Goal: Contribute content: Add original content to the website for others to see

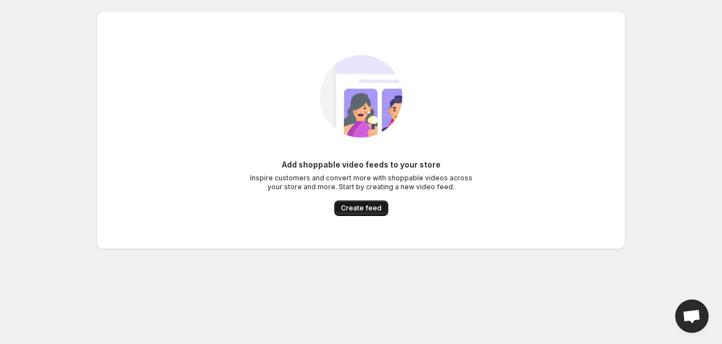
click at [361, 208] on span "Create feed" at bounding box center [361, 208] width 41 height 9
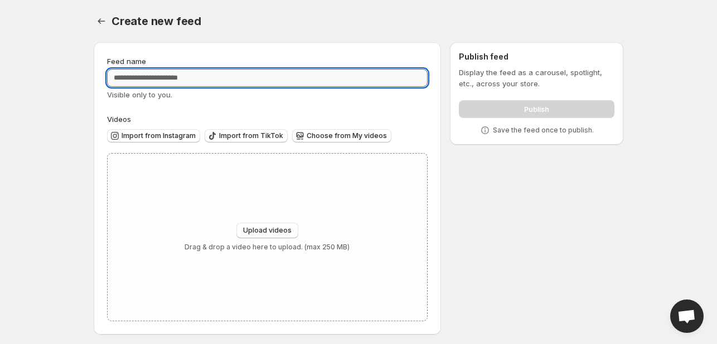
click at [205, 75] on input "Feed name" at bounding box center [267, 78] width 320 height 18
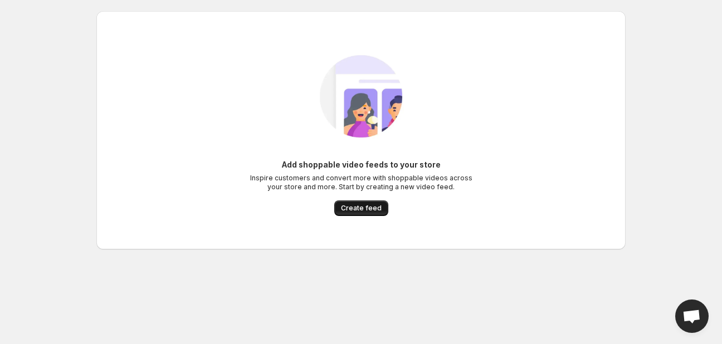
click at [363, 207] on span "Create feed" at bounding box center [361, 208] width 41 height 9
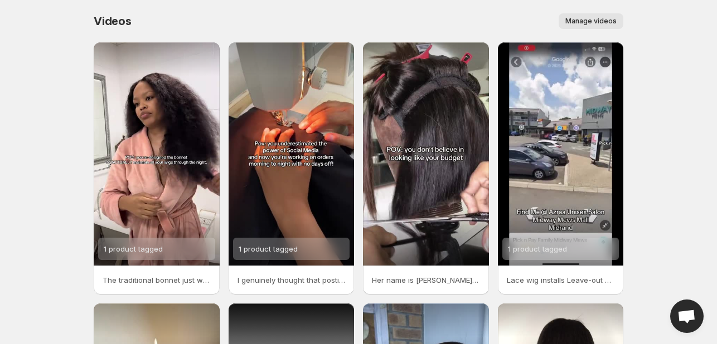
drag, startPoint x: 137, startPoint y: 105, endPoint x: 595, endPoint y: 20, distance: 466.0
click at [595, 20] on span "Manage videos" at bounding box center [590, 21] width 51 height 9
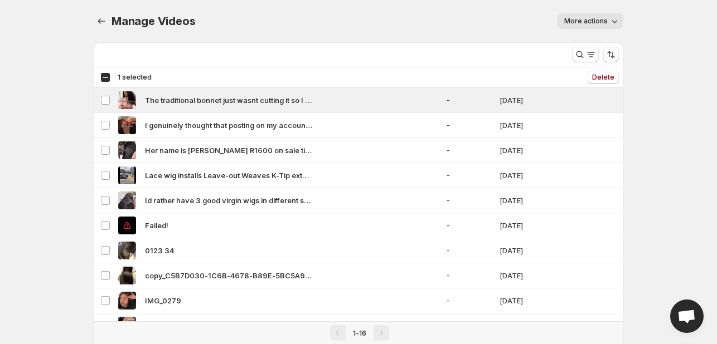
click at [105, 81] on div "Select all 16 videos 1 selected" at bounding box center [125, 77] width 51 height 10
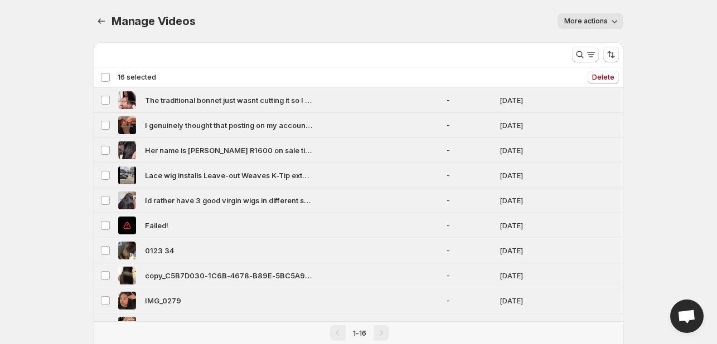
click at [105, 81] on div "Deselect all 16 videos 16 selected" at bounding box center [128, 77] width 56 height 10
click at [589, 17] on span "More actions" at bounding box center [585, 21] width 43 height 9
click at [438, 57] on div "More views" at bounding box center [328, 52] width 469 height 20
click at [100, 24] on icon "Manage Videos" at bounding box center [101, 21] width 11 height 11
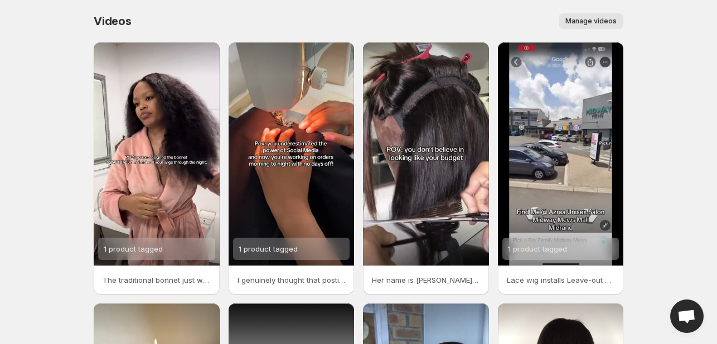
click at [100, 24] on span "Videos" at bounding box center [113, 20] width 38 height 13
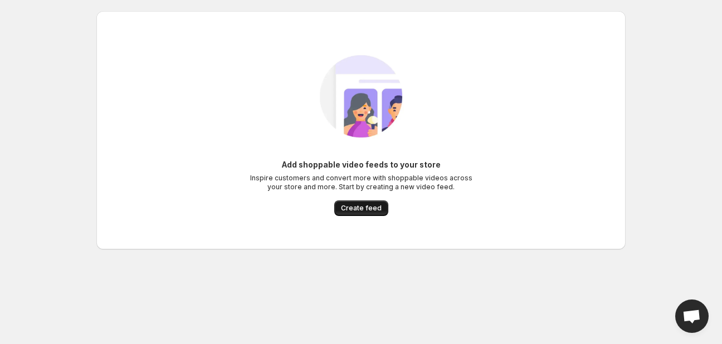
click at [342, 210] on span "Create feed" at bounding box center [361, 208] width 41 height 9
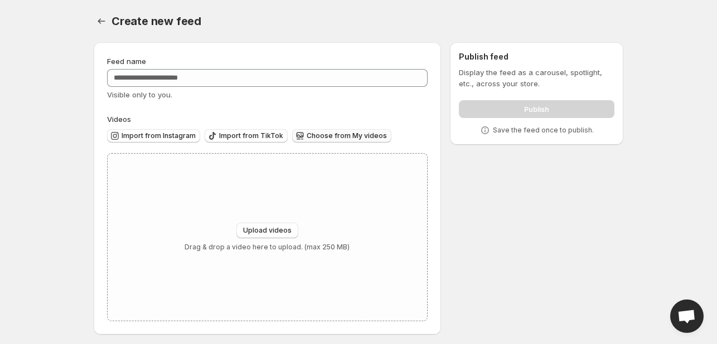
click at [324, 140] on span "Choose from My videos" at bounding box center [347, 136] width 80 height 9
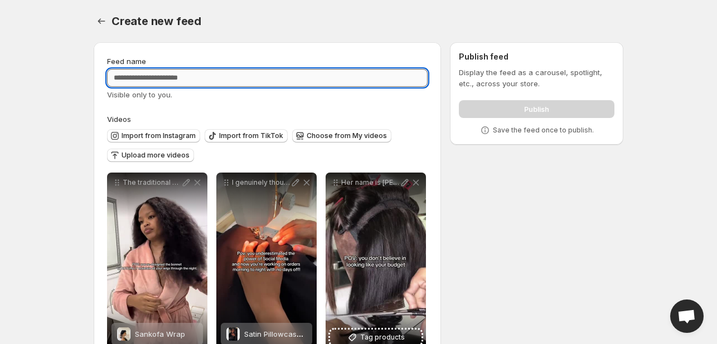
click at [166, 80] on input "Feed name" at bounding box center [267, 78] width 320 height 18
type input "**********"
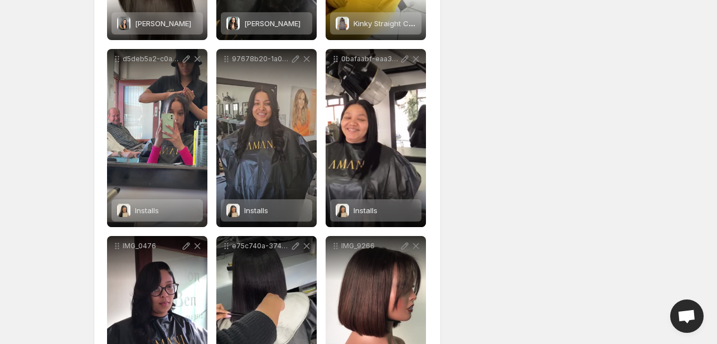
scroll to position [783, 0]
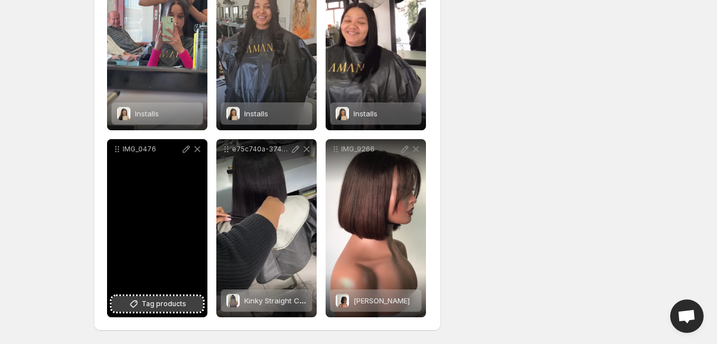
click at [158, 302] on span "Tag products" at bounding box center [164, 304] width 45 height 11
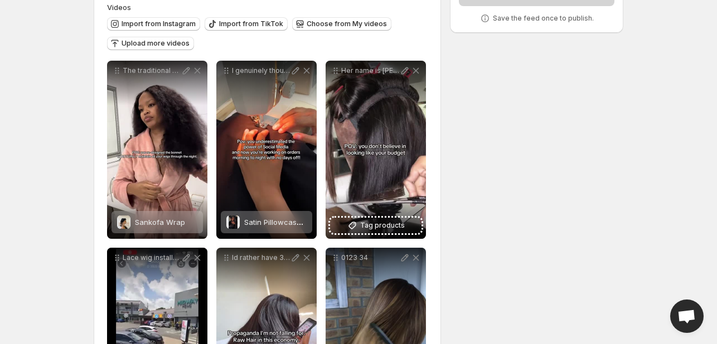
scroll to position [108, 0]
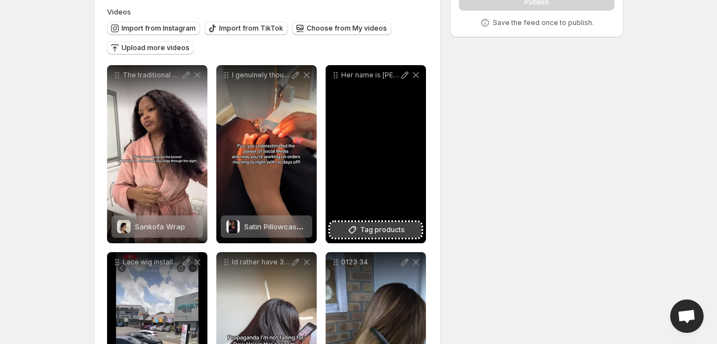
click at [357, 235] on icon at bounding box center [352, 230] width 11 height 11
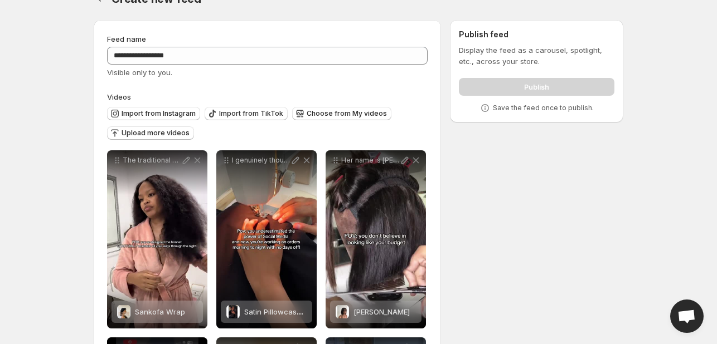
scroll to position [0, 0]
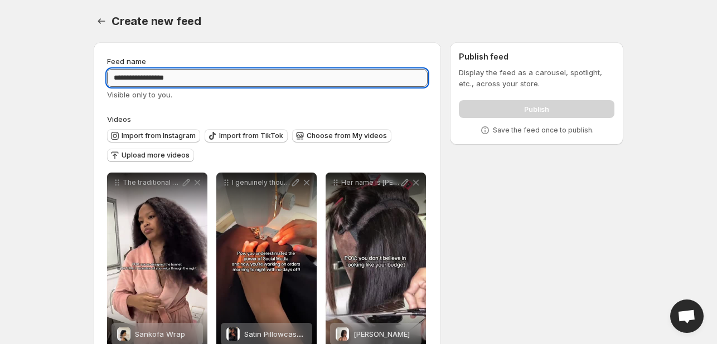
click at [263, 81] on input "**********" at bounding box center [267, 78] width 320 height 18
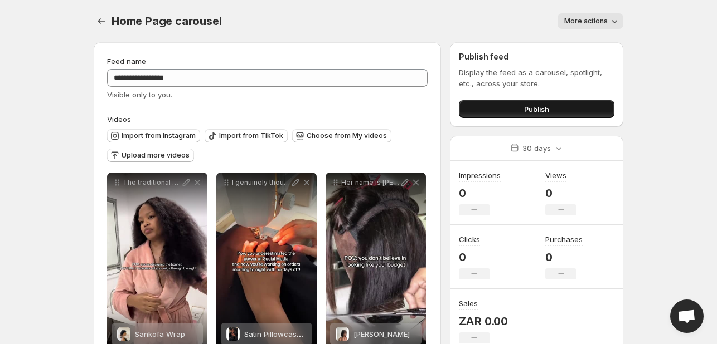
click at [515, 110] on button "Publish" at bounding box center [537, 109] width 156 height 18
